Goal: Information Seeking & Learning: Compare options

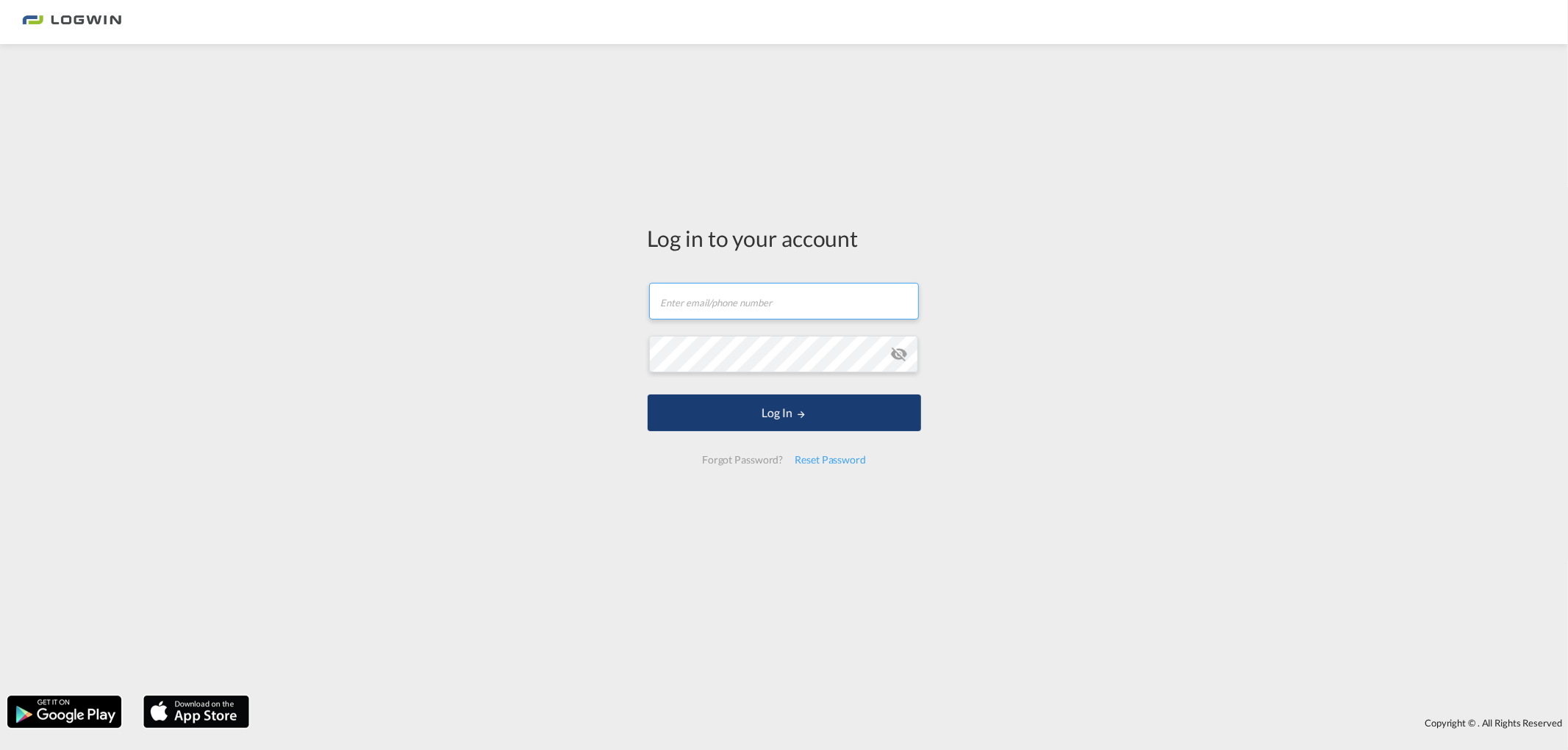
type input "[PERSON_NAME][EMAIL_ADDRESS][DOMAIN_NAME]"
click at [679, 401] on button "Log In" at bounding box center [784, 412] width 274 height 37
